Goal: Information Seeking & Learning: Understand process/instructions

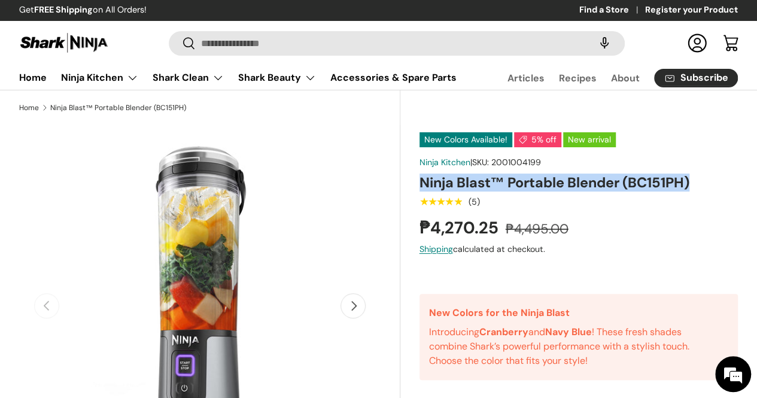
click at [86, 32] on img at bounding box center [64, 42] width 90 height 23
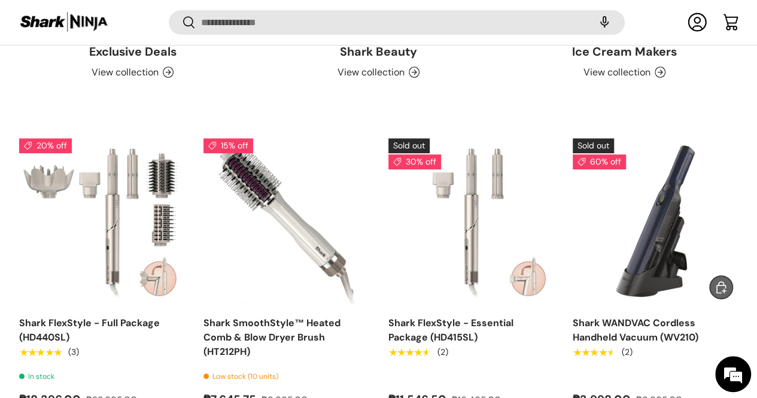
scroll to position [2423, 0]
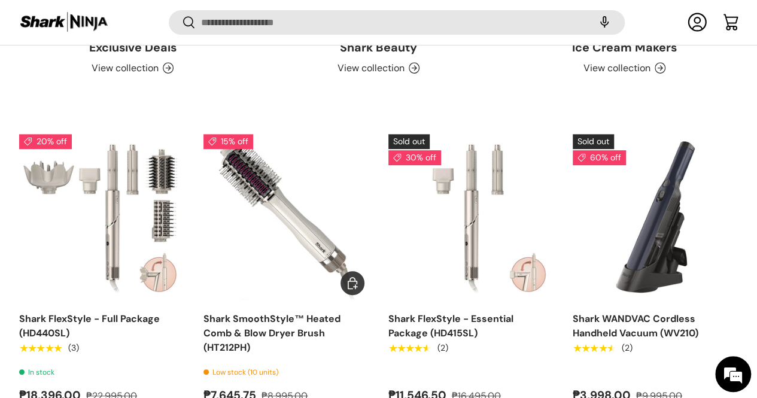
click at [244, 312] on link "Shark SmoothStyle™ Heated Comb & Blow Dryer Brush (HT212PH)" at bounding box center [271, 332] width 137 height 41
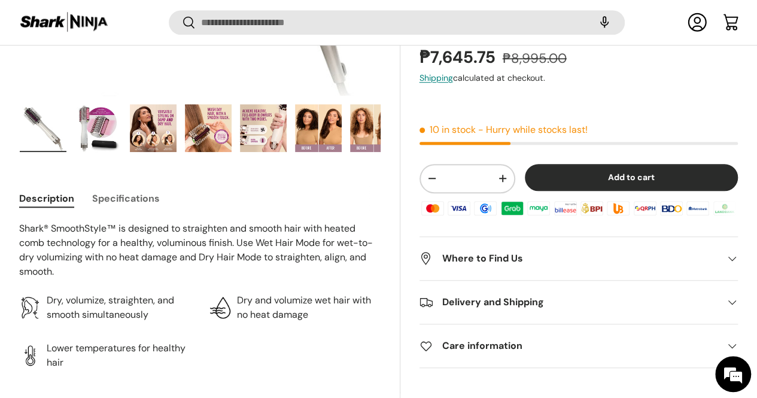
scroll to position [476, 0]
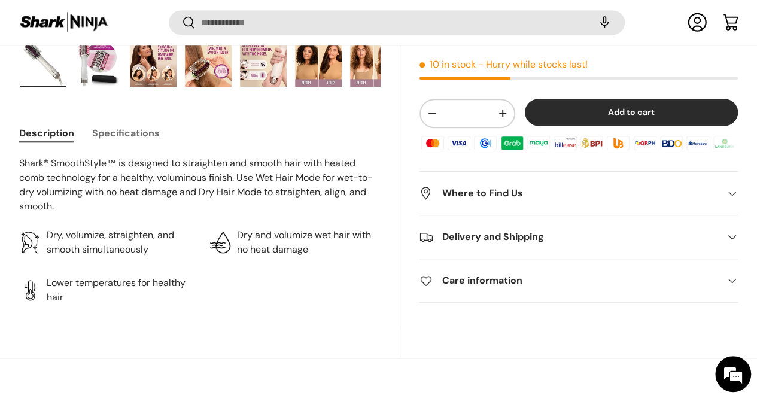
click at [701, 232] on div "Delivery and Shipping" at bounding box center [579, 237] width 318 height 14
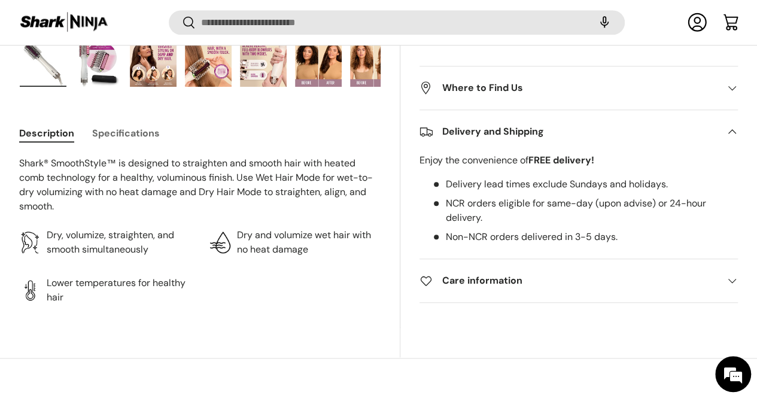
scroll to position [0, 0]
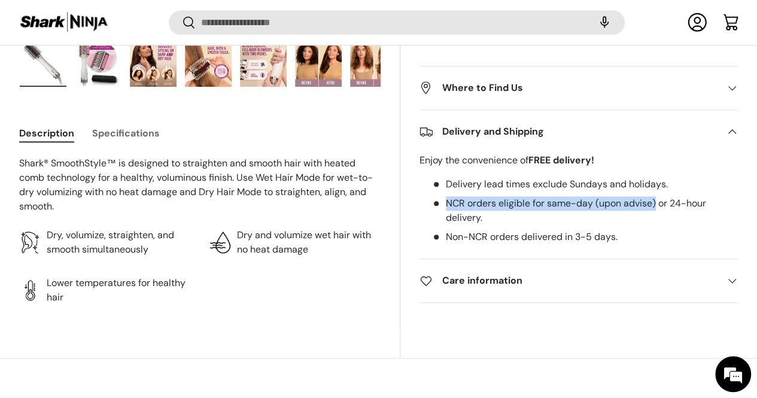
drag, startPoint x: 454, startPoint y: 200, endPoint x: 664, endPoint y: 209, distance: 210.8
click at [664, 209] on li "NCR orders eligible for same-day (upon advise) or 24-hour delivery." at bounding box center [584, 210] width 306 height 29
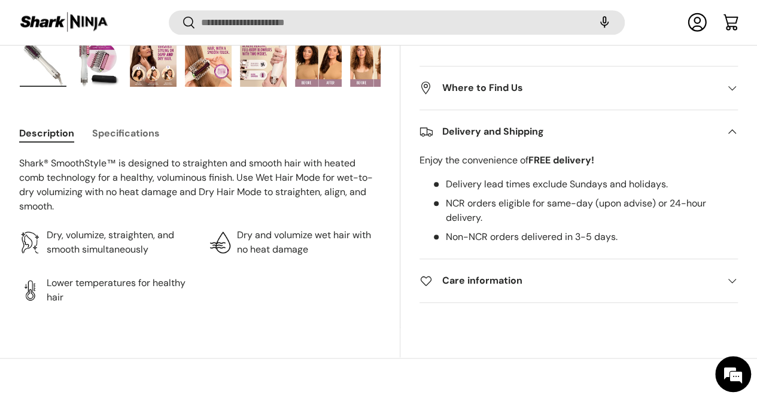
click at [670, 202] on li "NCR orders eligible for same-day (upon advise) or 24-hour delivery." at bounding box center [584, 210] width 306 height 29
click at [671, 202] on li "NCR orders eligible for same-day (upon advise) or 24-hour delivery." at bounding box center [584, 210] width 306 height 29
click at [451, 198] on li "NCR orders eligible for same-day (upon advise) or 24-hour delivery." at bounding box center [584, 210] width 306 height 29
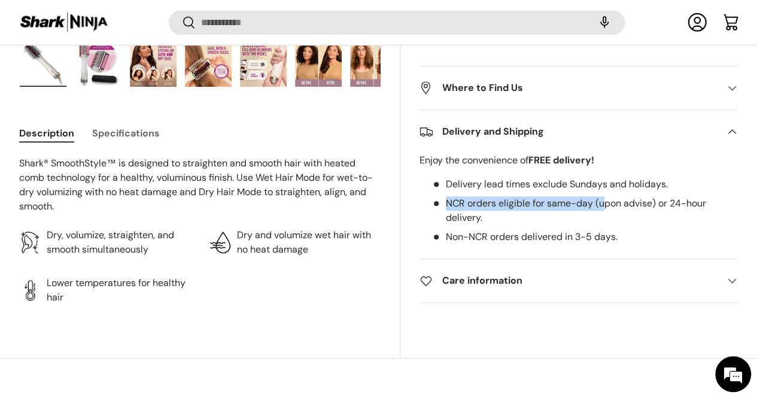
drag, startPoint x: 455, startPoint y: 200, endPoint x: 613, endPoint y: 204, distance: 157.4
click at [613, 204] on li "NCR orders eligible for same-day (upon advise) or 24-hour delivery." at bounding box center [584, 210] width 306 height 29
click at [551, 205] on li "NCR orders eligible for same-day (upon advise) or 24-hour delivery." at bounding box center [584, 210] width 306 height 29
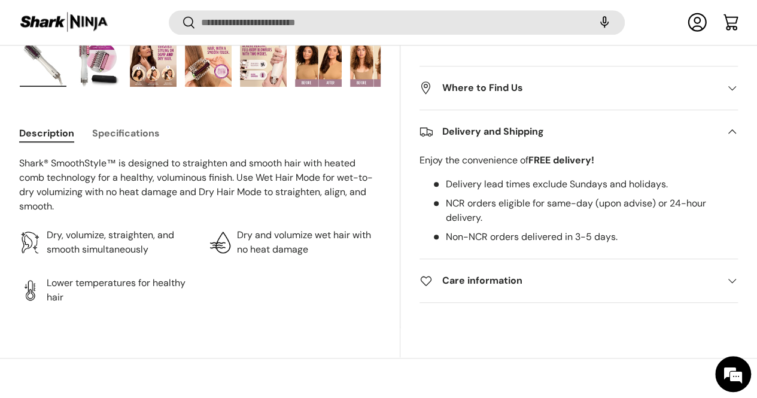
click at [578, 206] on li "NCR orders eligible for same-day (upon advise) or 24-hour delivery." at bounding box center [584, 210] width 306 height 29
click at [580, 206] on li "NCR orders eligible for same-day (upon advise) or 24-hour delivery." at bounding box center [584, 210] width 306 height 29
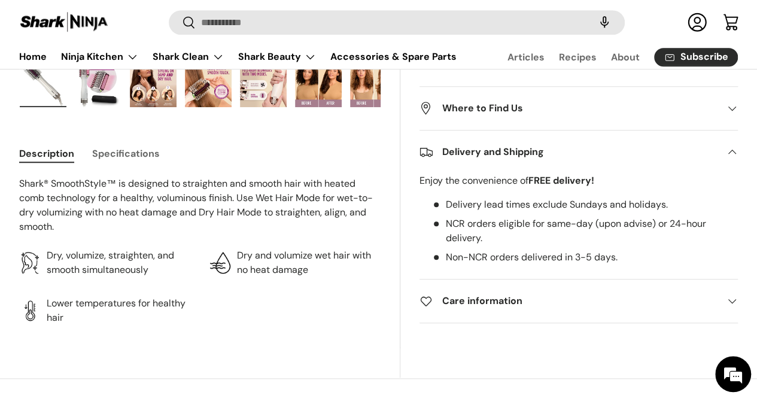
scroll to position [419, 0]
